Goal: Check status

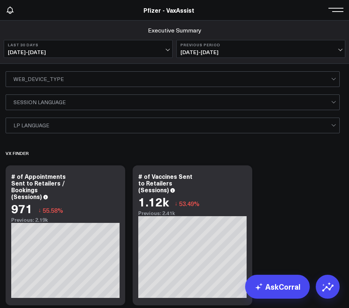
click at [149, 48] on button "Last 30 Days [DATE] - [DATE]" at bounding box center [88, 49] width 169 height 18
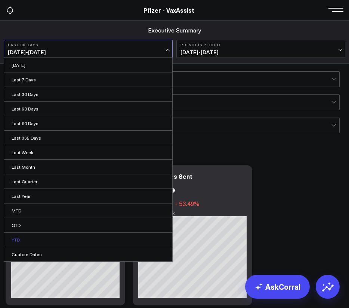
click at [28, 236] on link "YTD" at bounding box center [88, 240] width 168 height 14
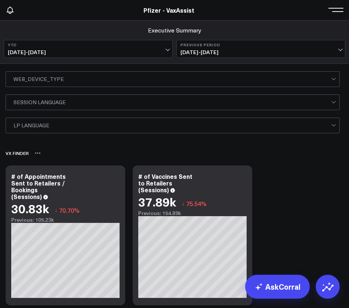
scroll to position [20, 0]
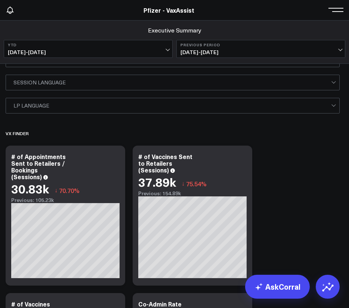
click at [141, 46] on b "YTD" at bounding box center [88, 45] width 161 height 4
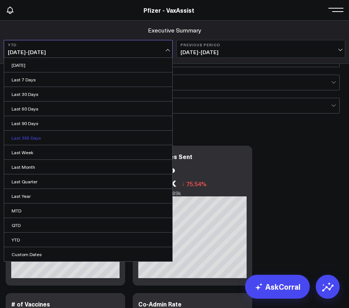
click at [42, 138] on link "Last 365 Days" at bounding box center [88, 138] width 168 height 14
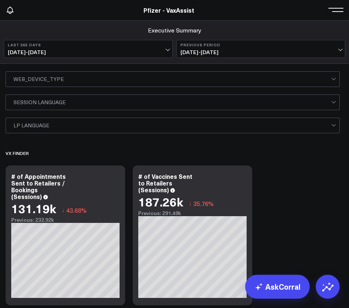
click at [220, 56] on button "Previous Period [DATE] - [DATE]" at bounding box center [260, 49] width 169 height 18
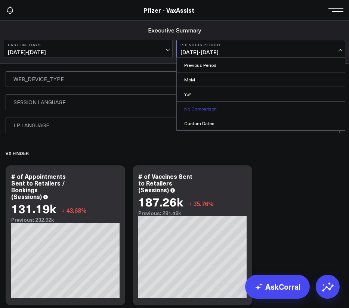
click at [200, 108] on link "No Comparison" at bounding box center [261, 109] width 168 height 14
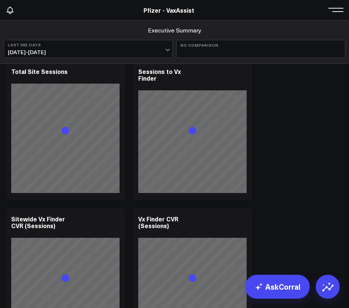
scroll to position [681, 0]
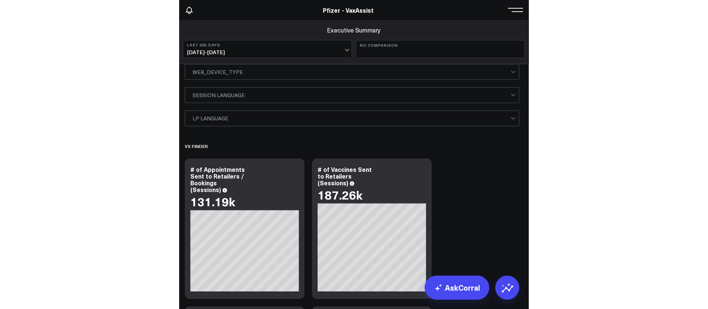
scroll to position [0, 0]
